Goal: Task Accomplishment & Management: Manage account settings

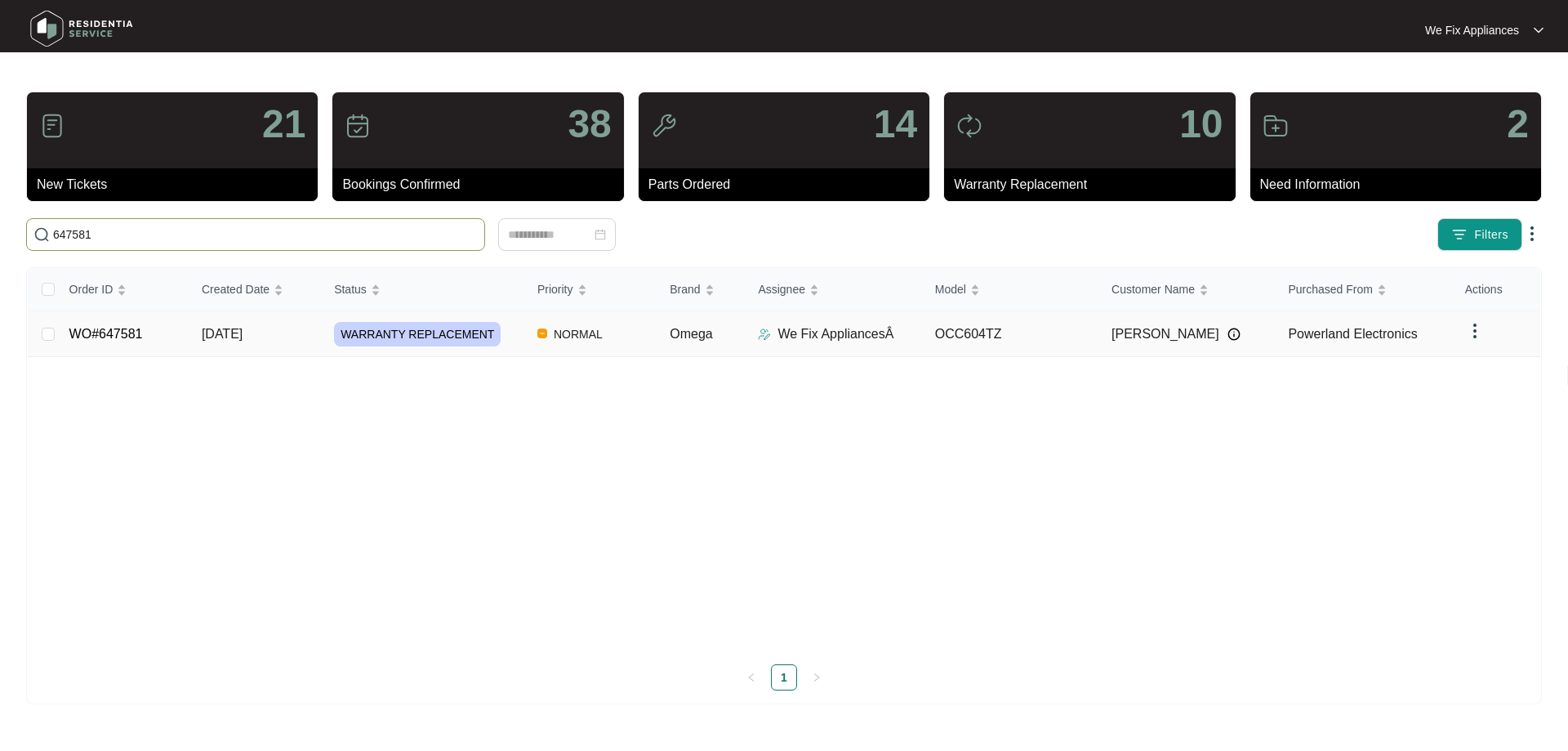
type input "647581"
click at [111, 339] on link "WO#647581" at bounding box center [106, 334] width 74 height 14
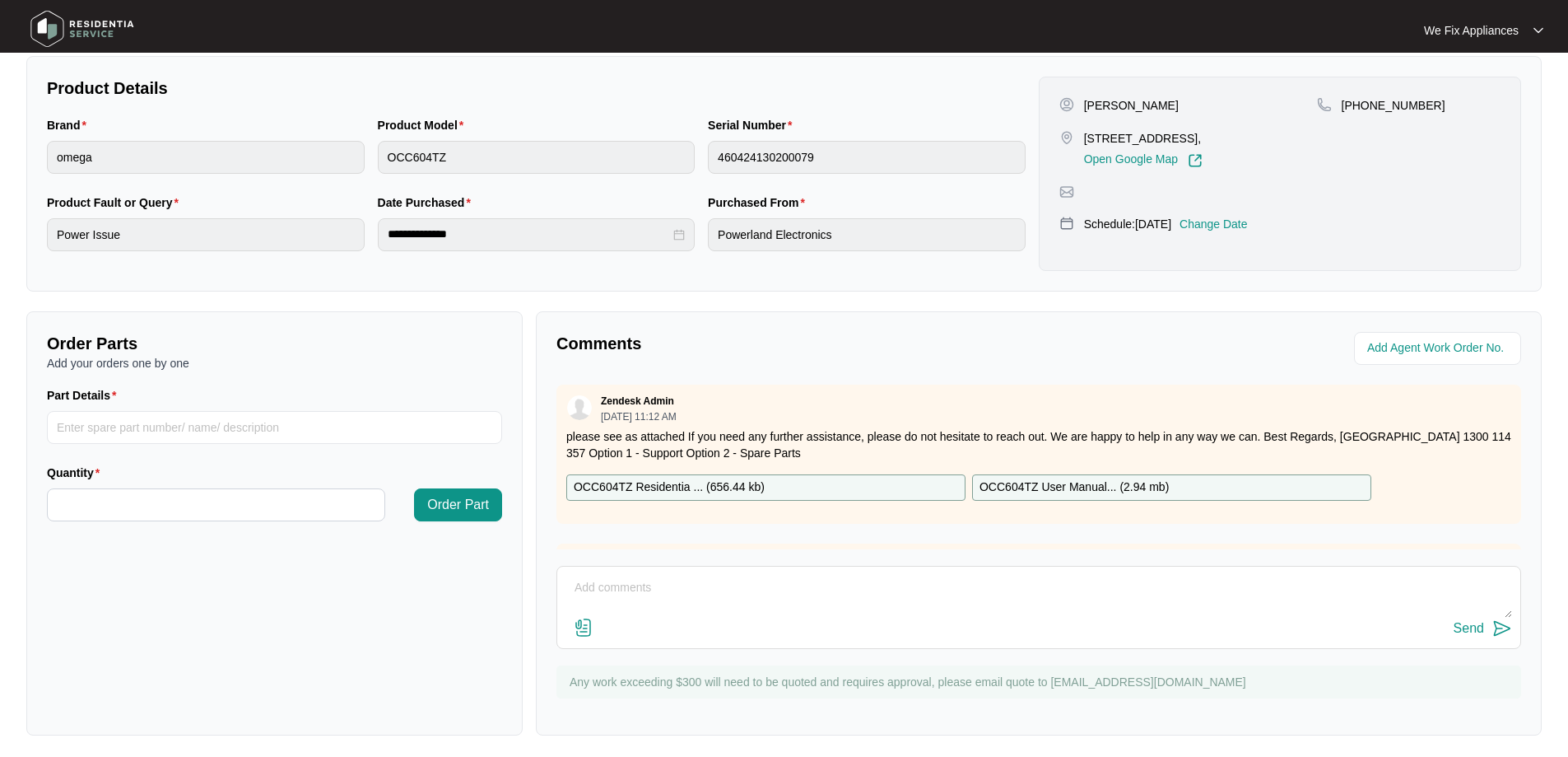
scroll to position [336, 0]
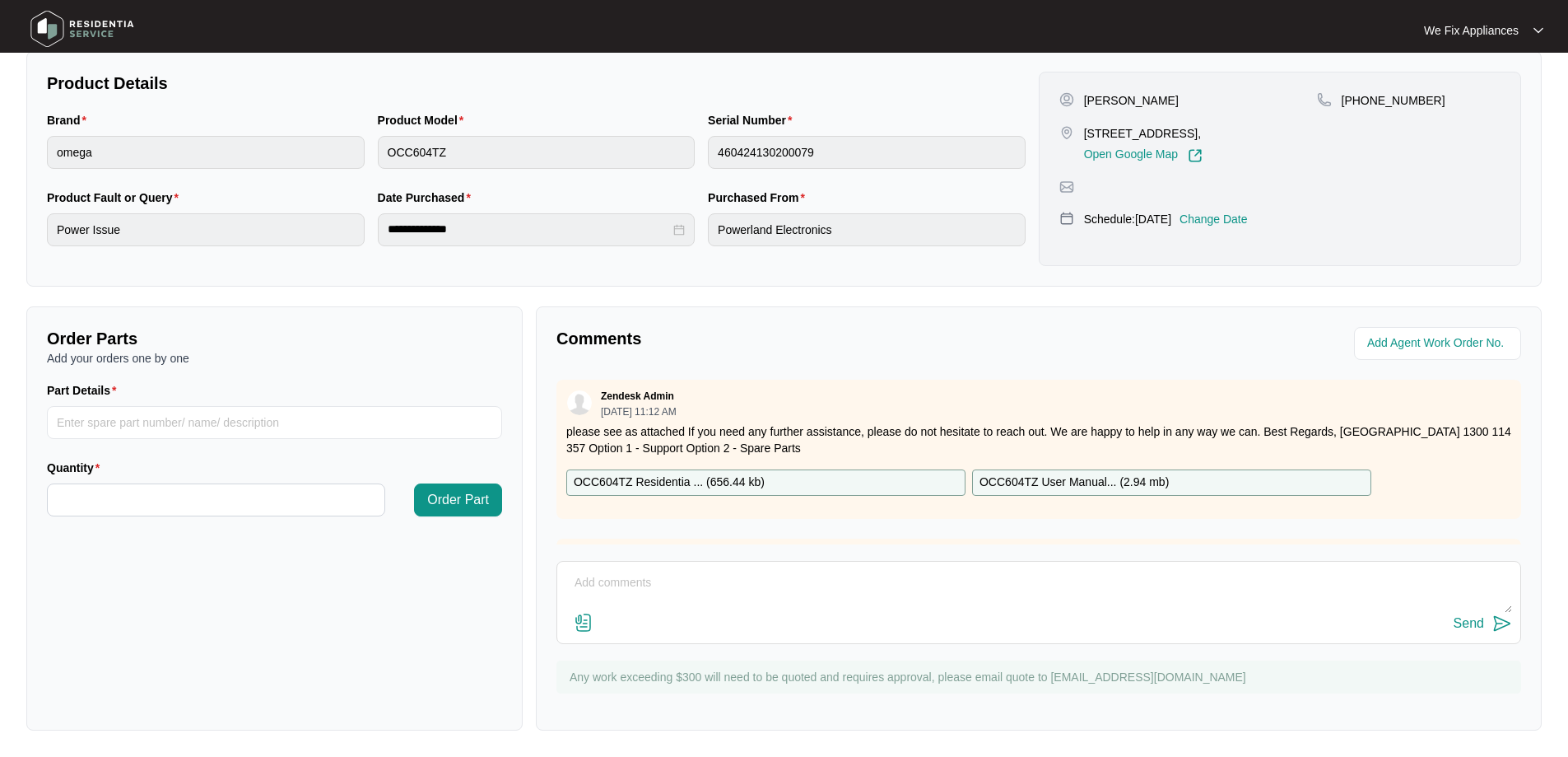
click at [608, 589] on textarea at bounding box center [1039, 591] width 947 height 42
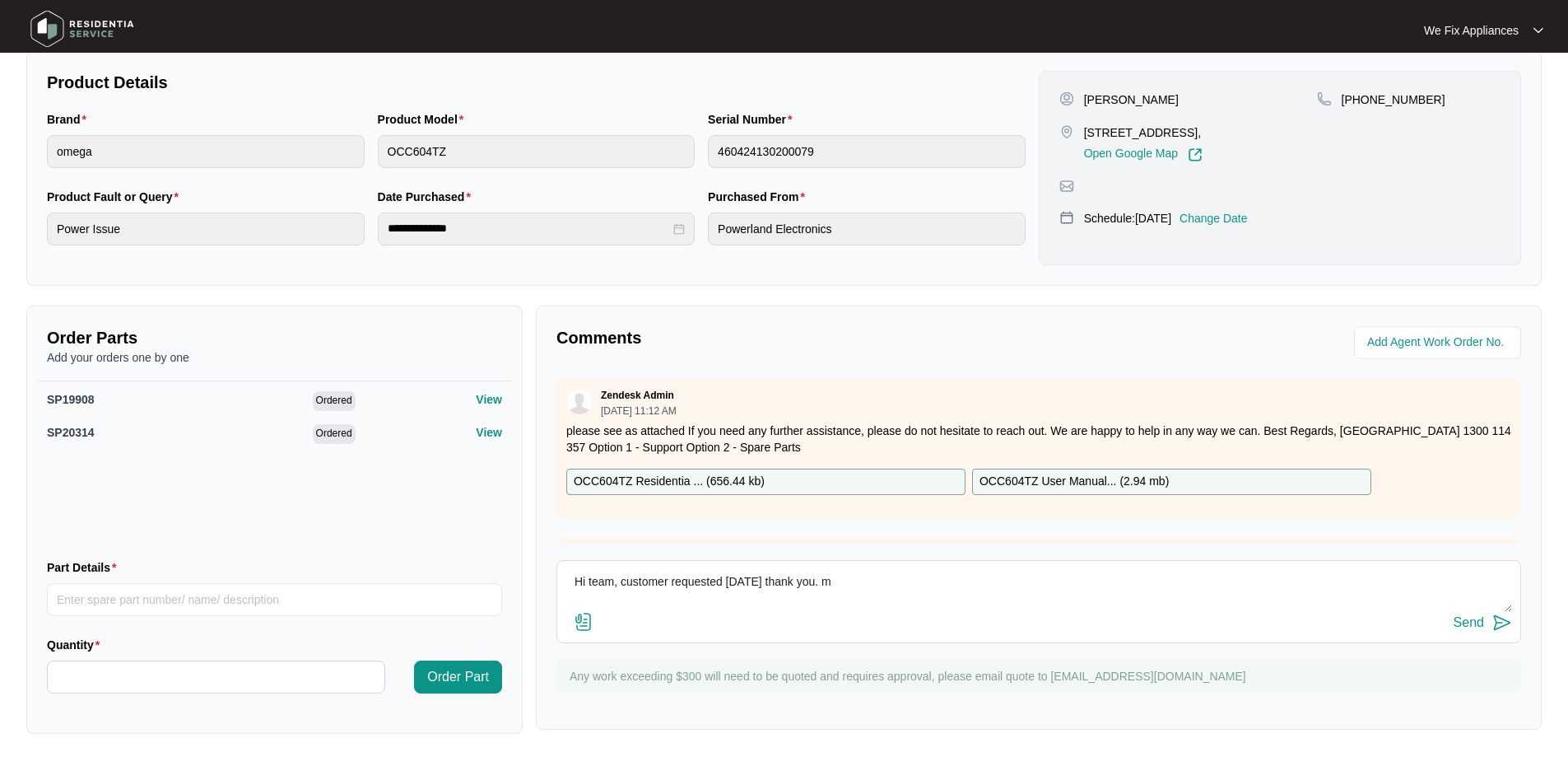
type textarea "Hi team, customer requested [DATE] thank you. m"
click at [1220, 214] on p "Change Date" at bounding box center [1213, 218] width 68 height 17
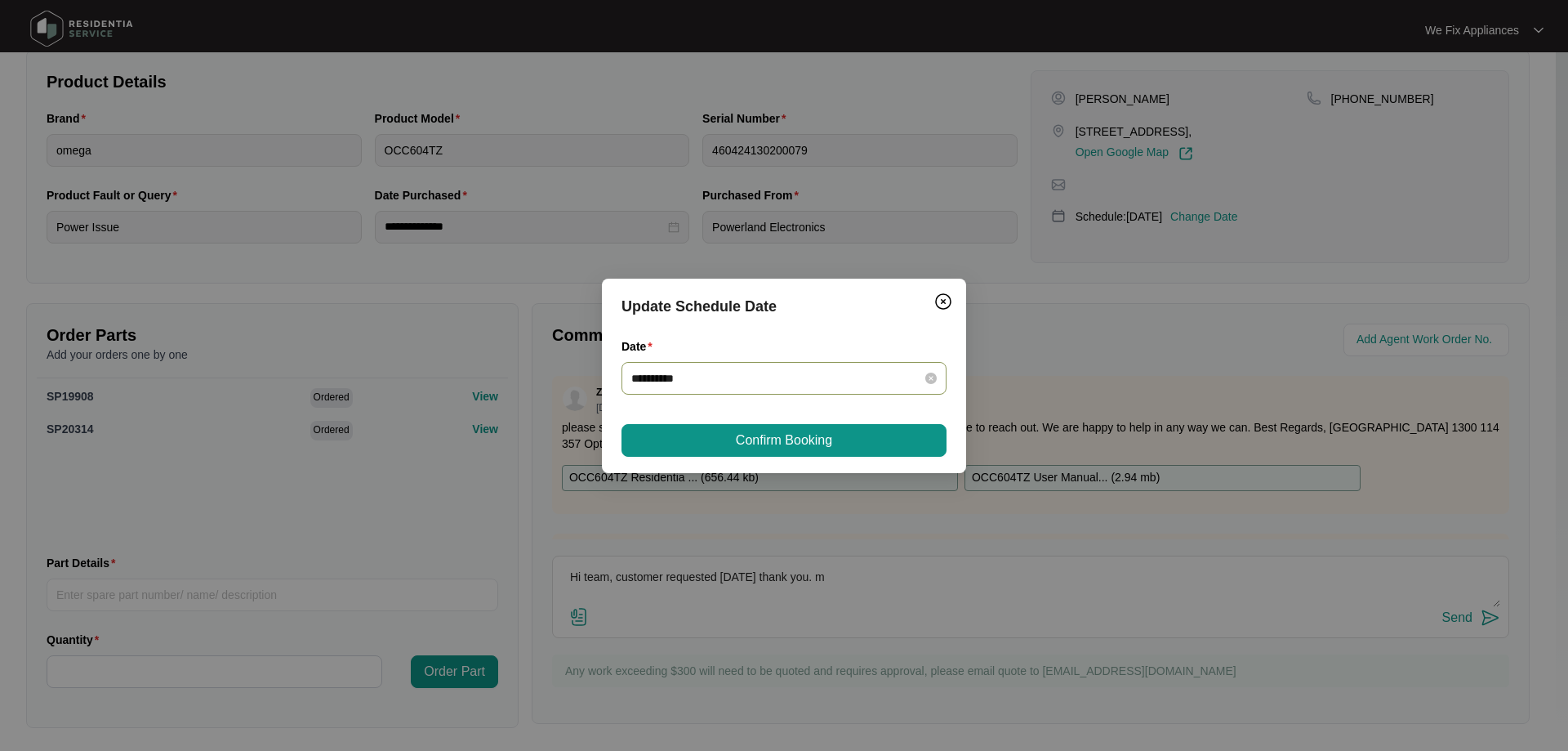
click at [690, 386] on input "**********" at bounding box center [774, 378] width 286 height 18
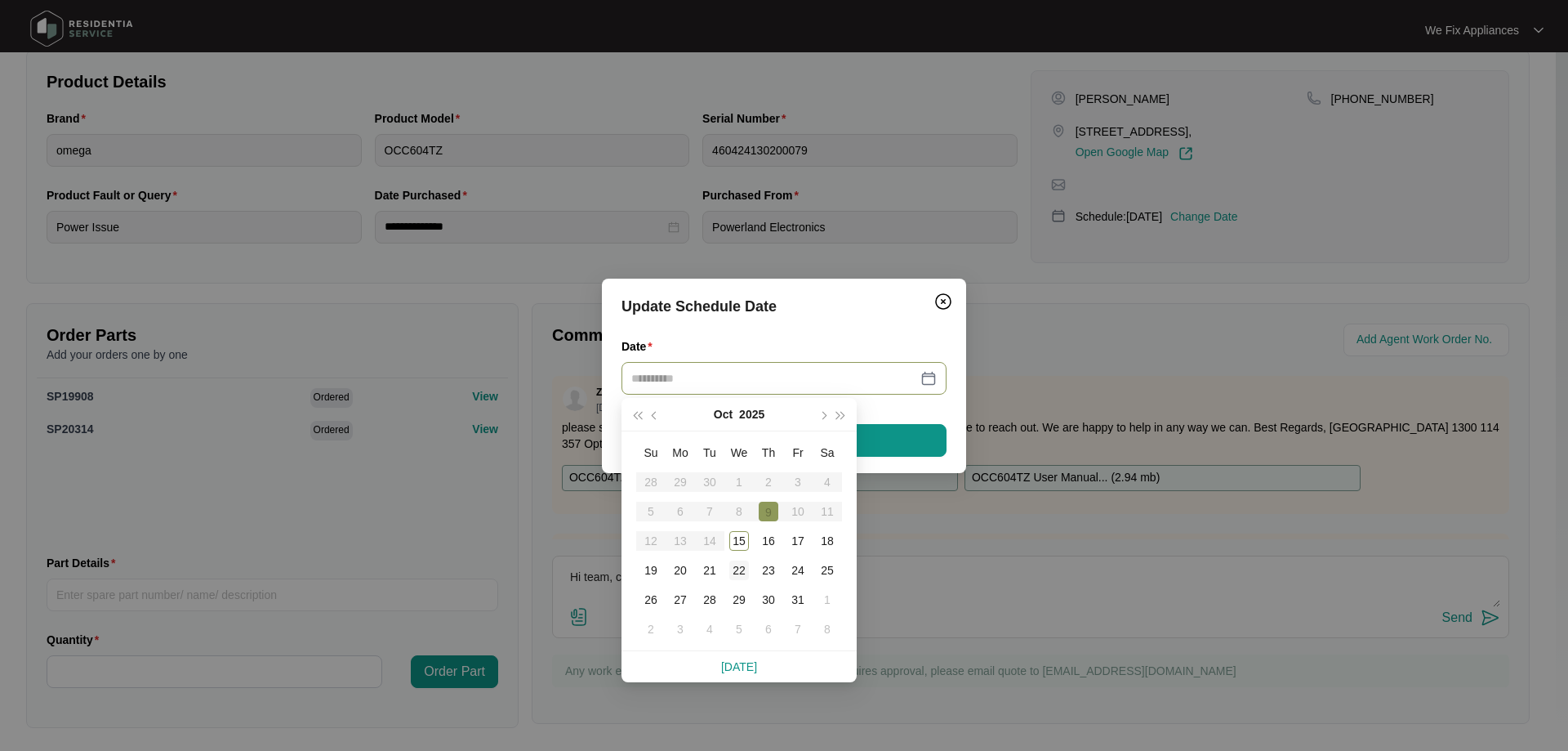
click at [744, 575] on div "22" at bounding box center [739, 570] width 19 height 19
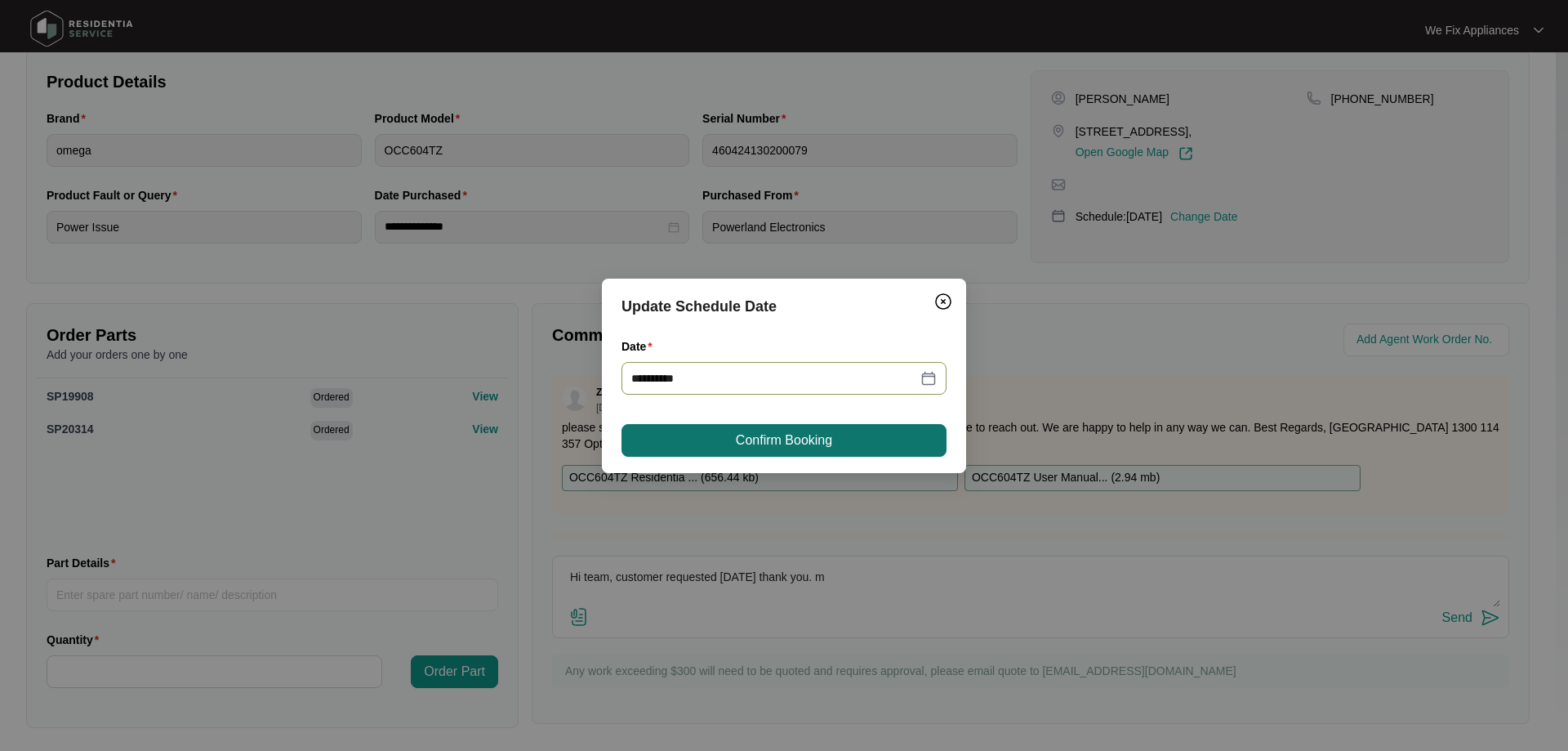
type input "**********"
click at [776, 449] on span "Confirm Booking" at bounding box center [784, 440] width 97 height 19
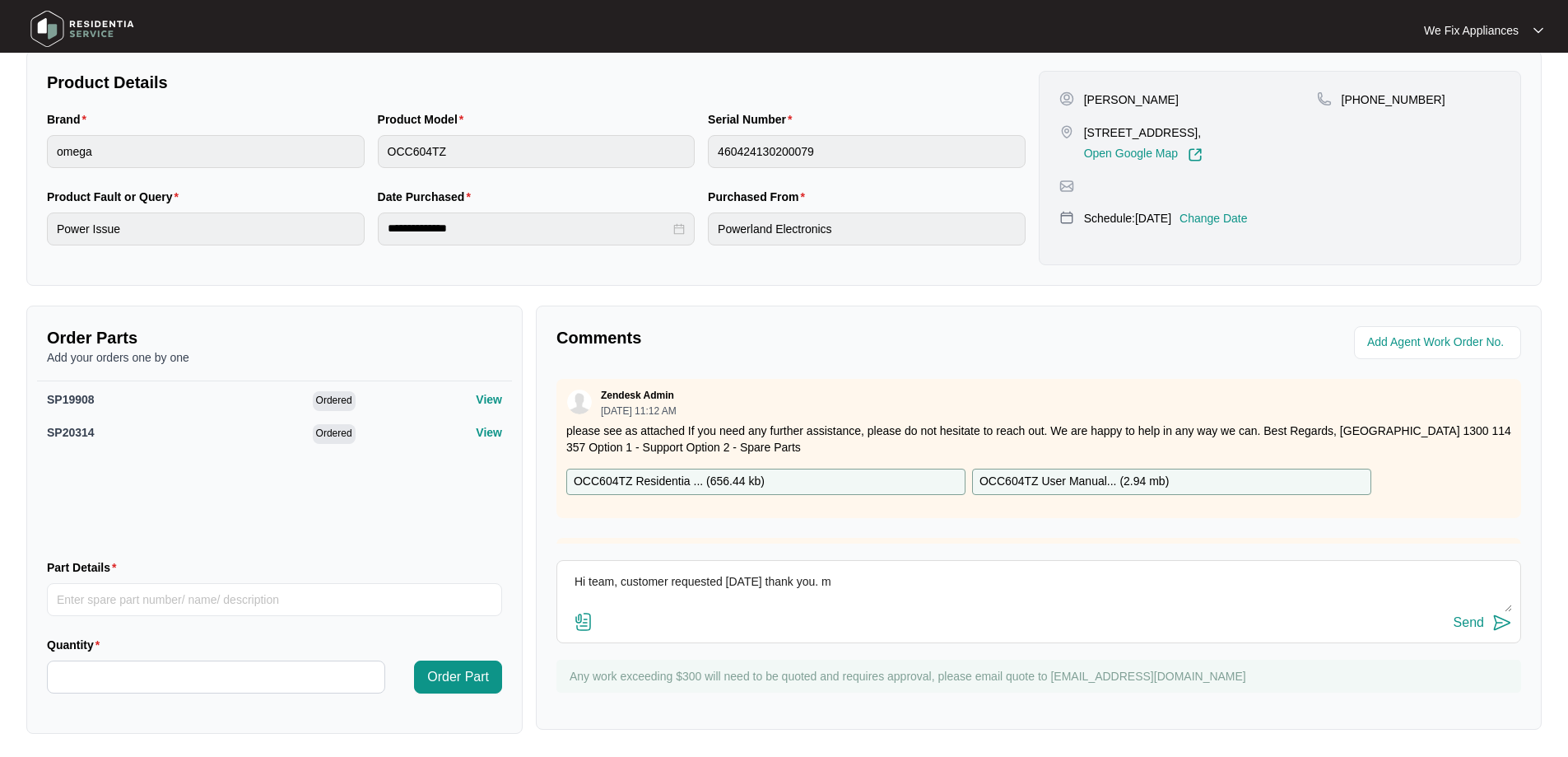
click at [113, 19] on img at bounding box center [82, 29] width 115 height 50
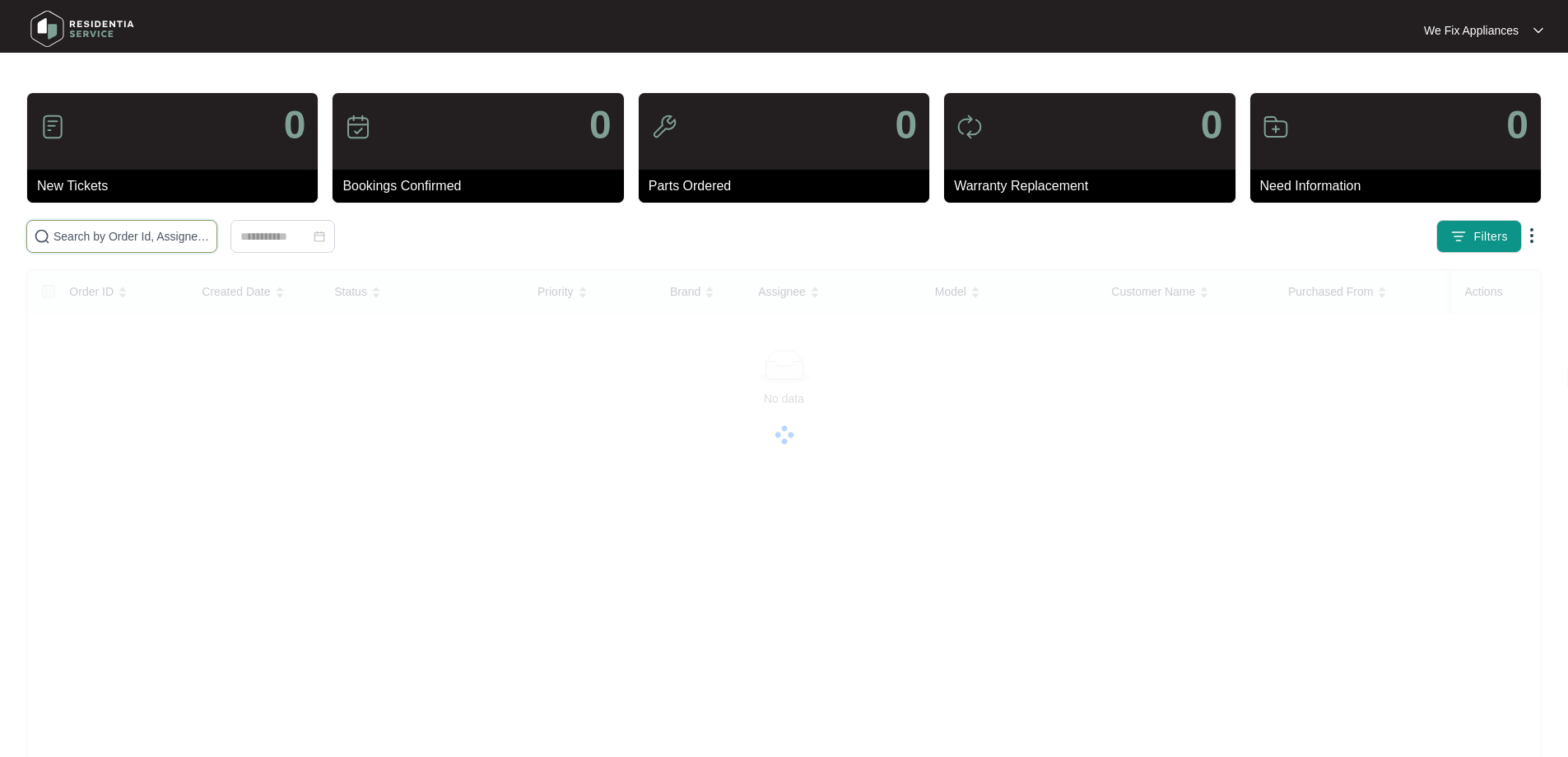
click at [210, 242] on input "text" at bounding box center [131, 236] width 157 height 18
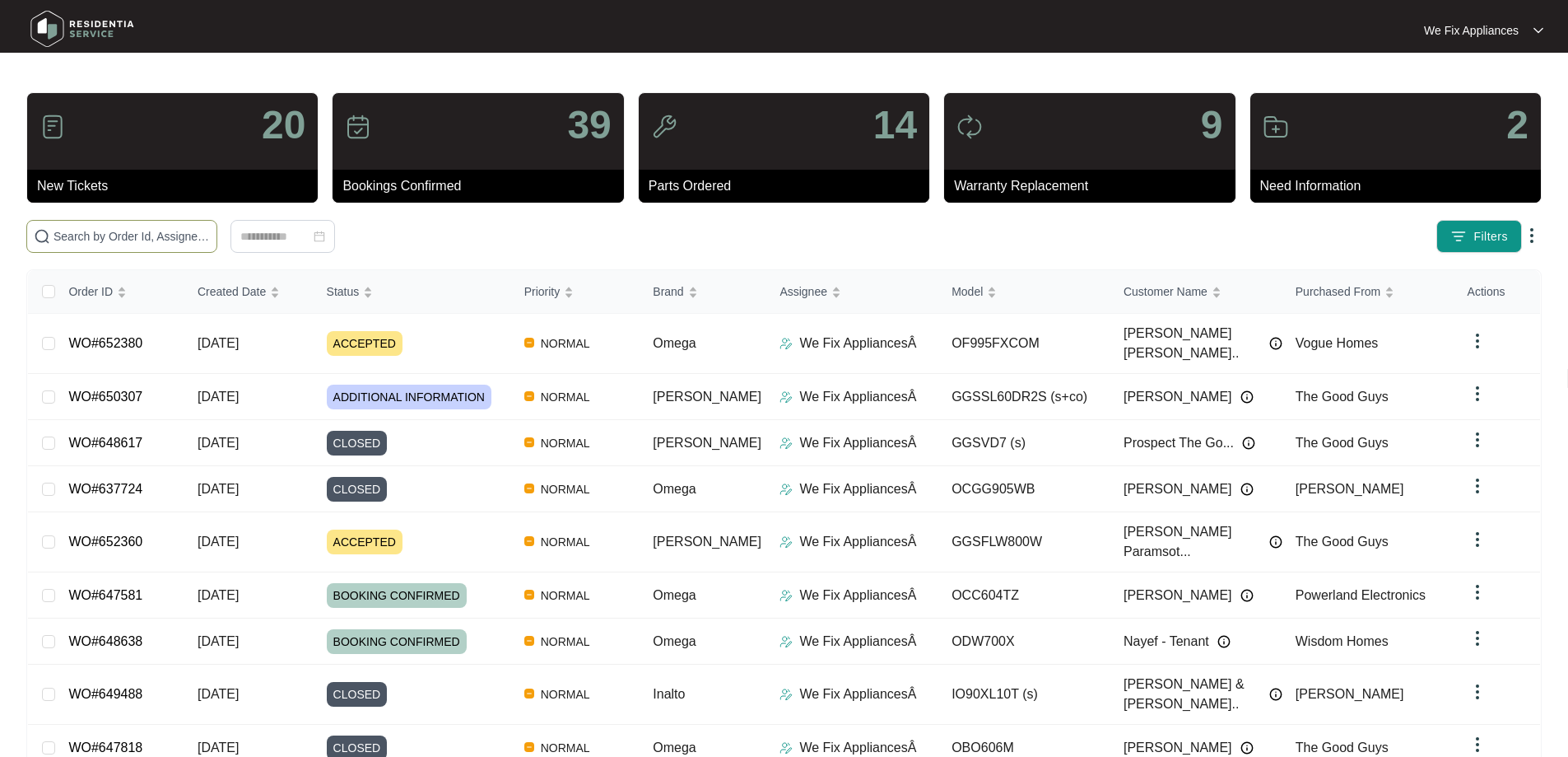
paste input "652360"
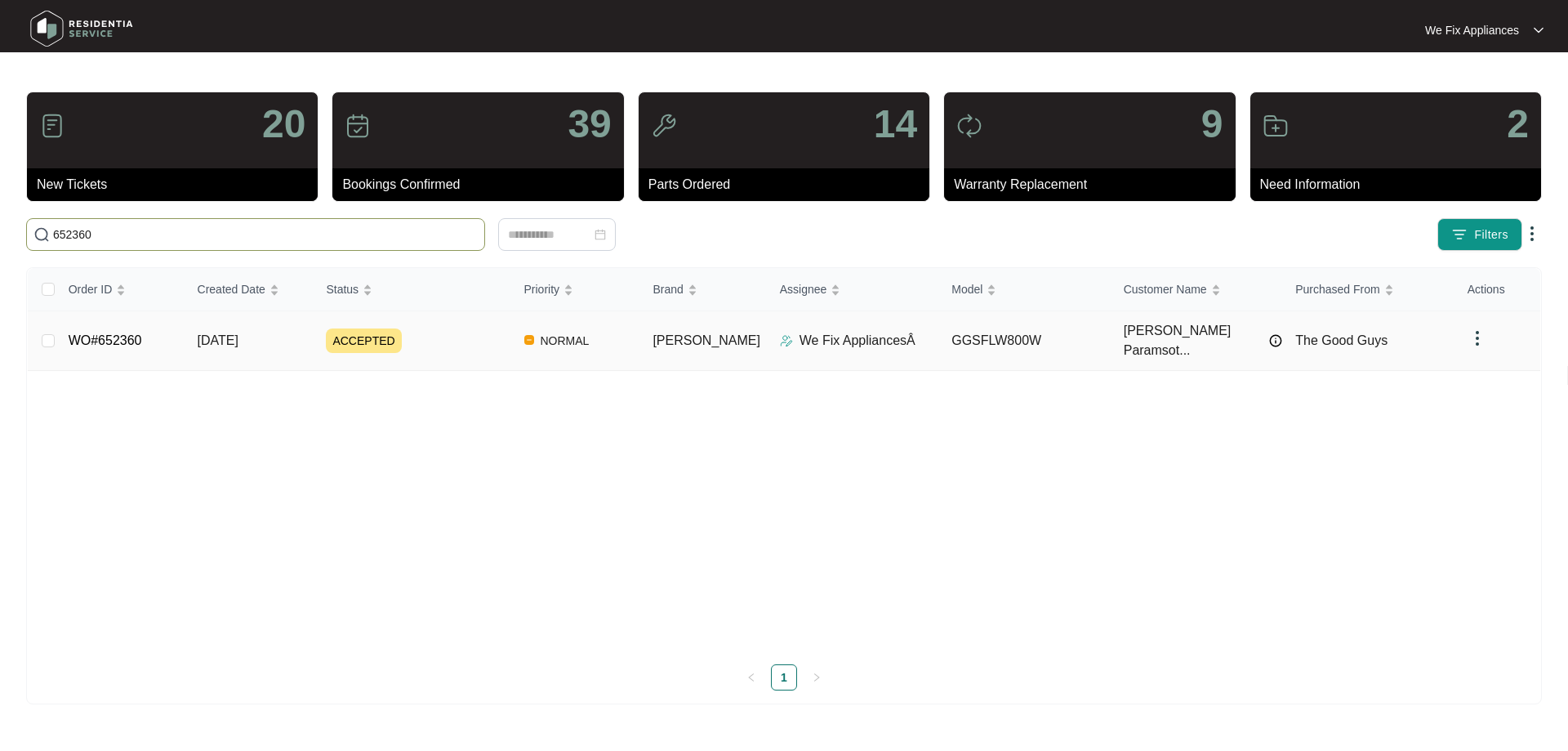
type input "652360"
click at [119, 334] on link "WO#652360" at bounding box center [105, 341] width 74 height 14
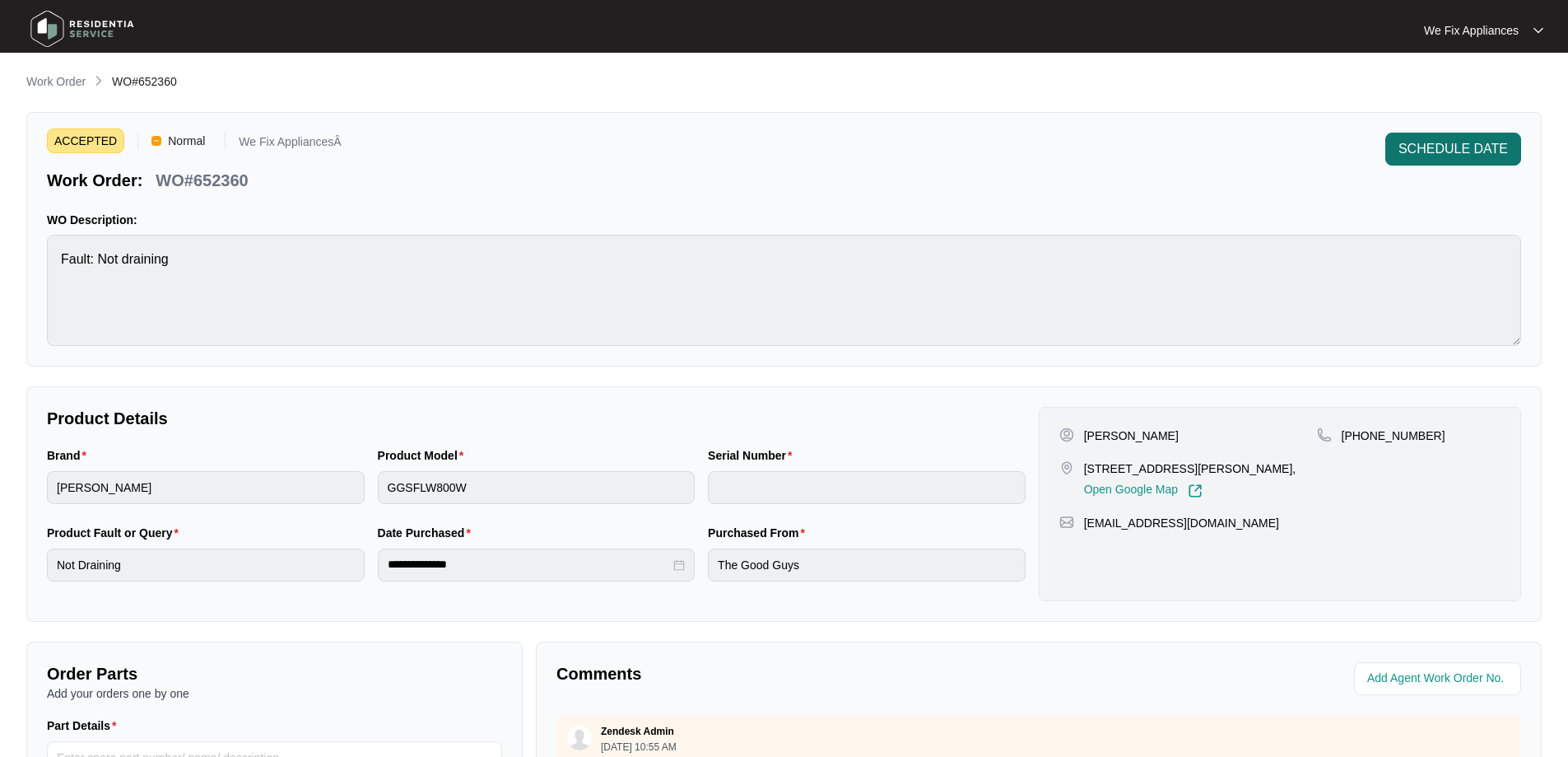
click at [1446, 142] on span "SCHEDULE DATE" at bounding box center [1454, 149] width 110 height 19
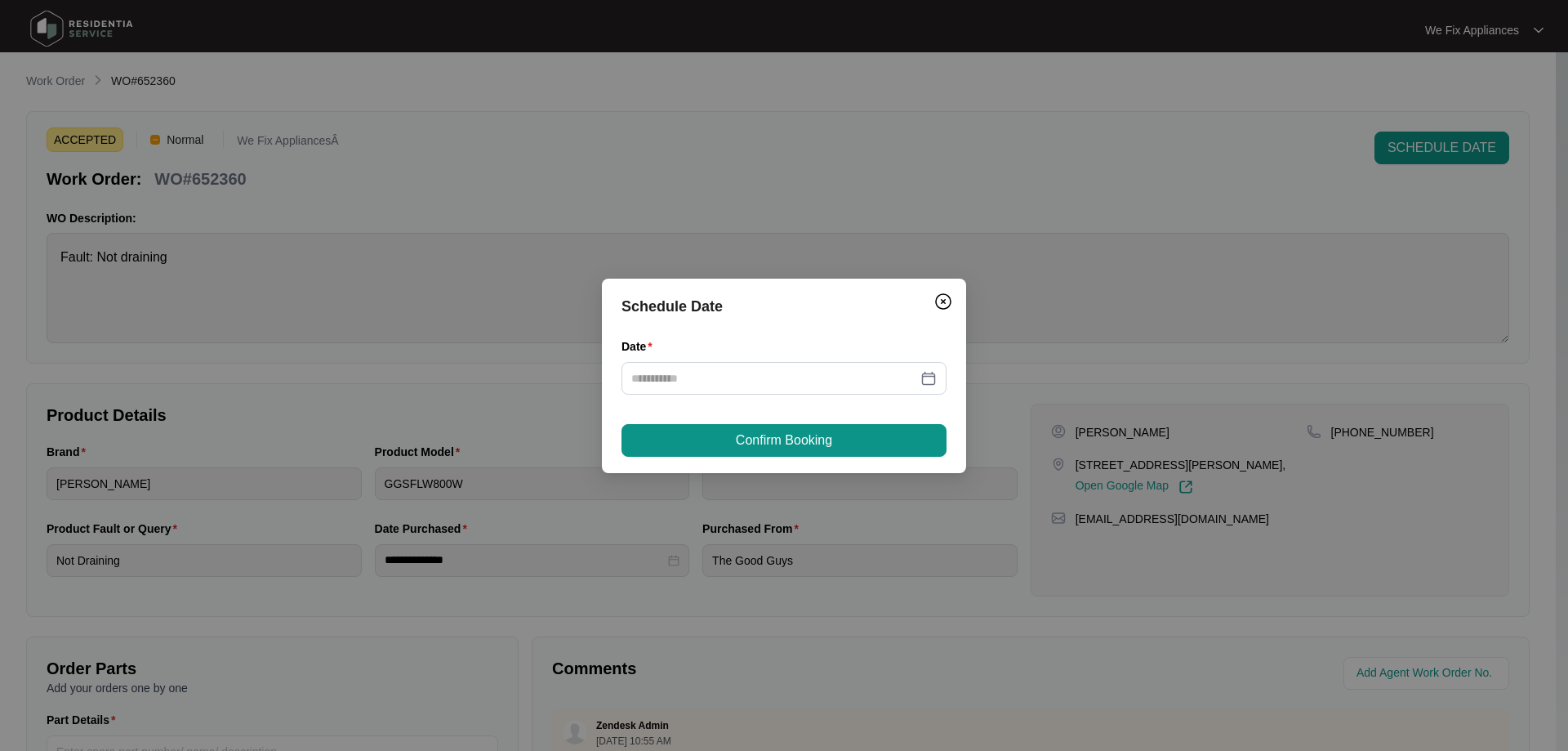
click at [772, 402] on div "Date" at bounding box center [784, 375] width 325 height 76
click at [801, 386] on input "Date" at bounding box center [774, 378] width 286 height 18
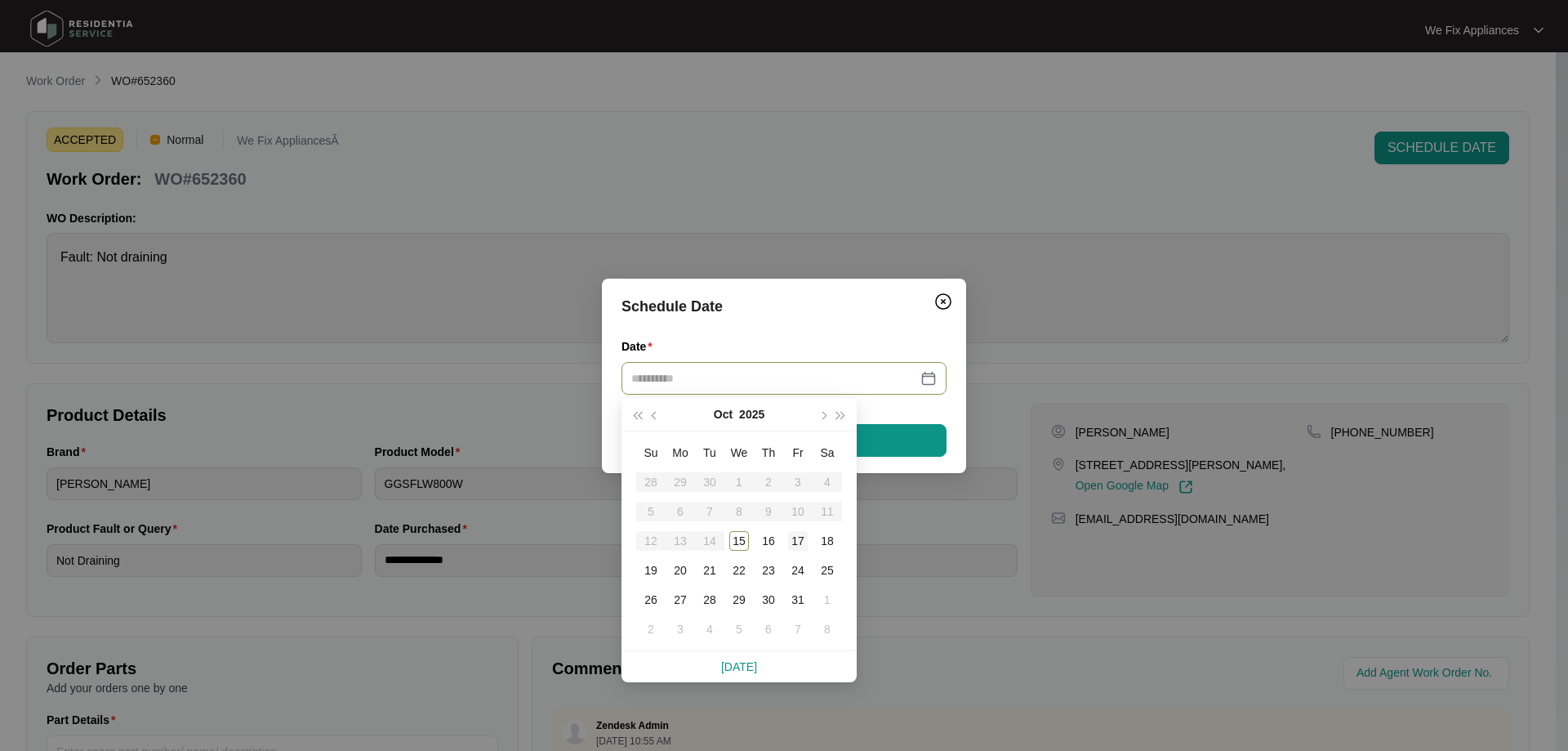
type input "**********"
click at [802, 537] on div "17" at bounding box center [798, 541] width 19 height 19
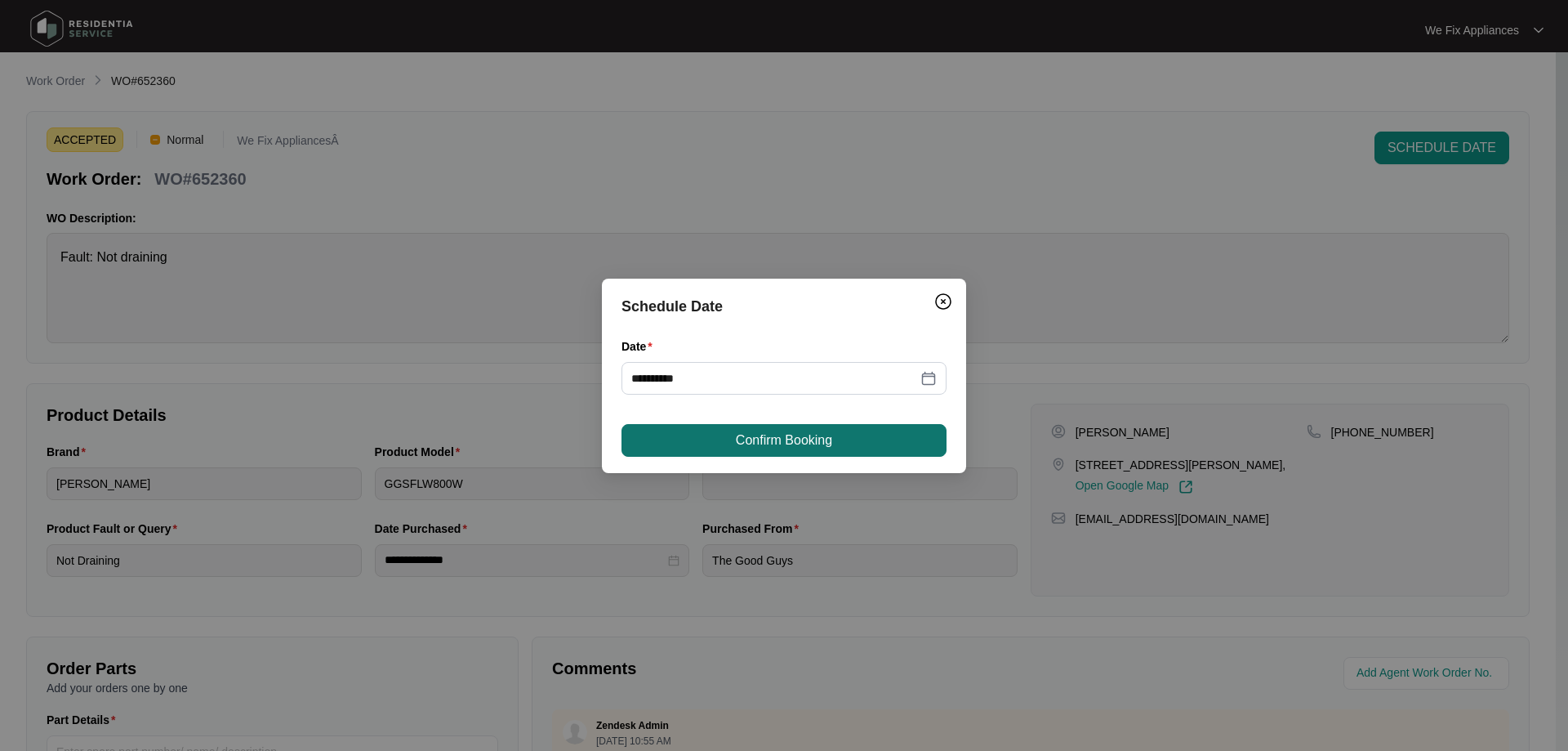
click at [799, 430] on span "Confirm Booking" at bounding box center [784, 440] width 97 height 19
